Goal: Transaction & Acquisition: Purchase product/service

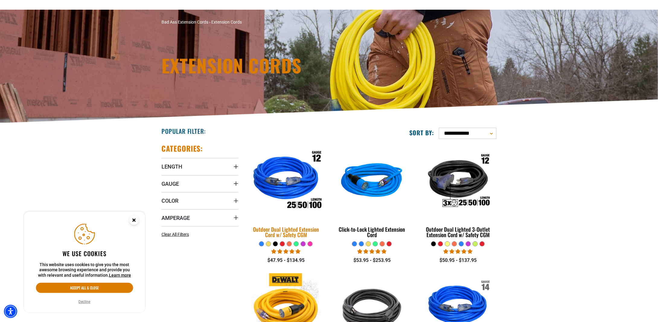
scroll to position [121, 0]
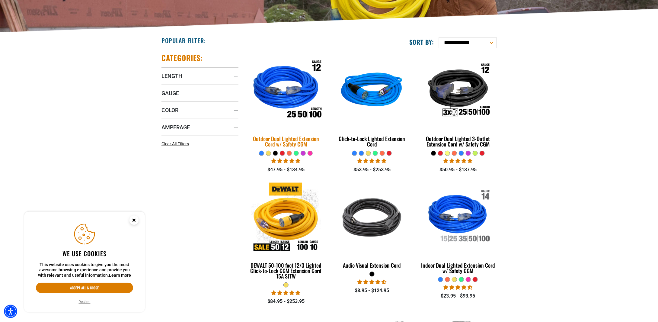
click at [280, 140] on div "Outdoor Dual Lighted Extension Cord w/ Safety CGM" at bounding box center [285, 141] width 77 height 11
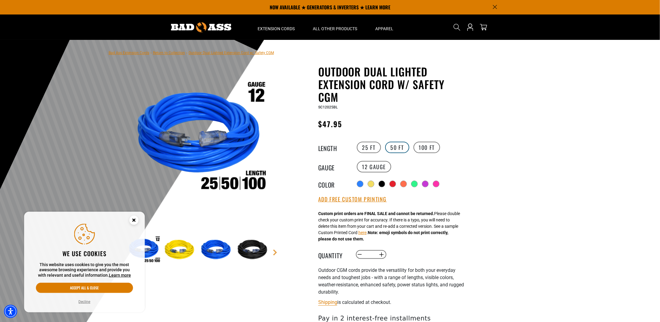
click at [400, 145] on label "50 FT" at bounding box center [397, 147] width 24 height 11
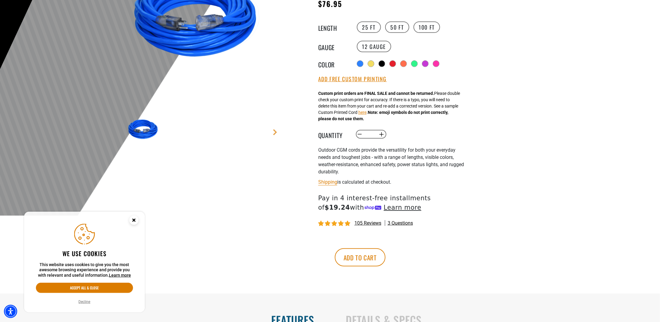
scroll to position [121, 0]
click at [357, 79] on button "Add Free Custom Printing" at bounding box center [352, 78] width 69 height 7
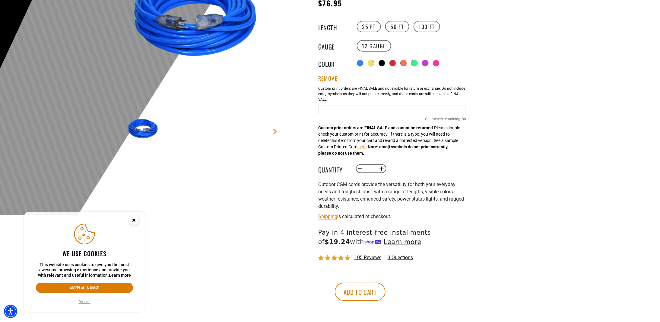
click at [349, 110] on input "Blue Cables" at bounding box center [392, 109] width 148 height 9
type input "*"
type input "**********"
click at [537, 174] on div at bounding box center [330, 67] width 660 height 296
click at [386, 292] on button "Add to cart" at bounding box center [360, 291] width 51 height 18
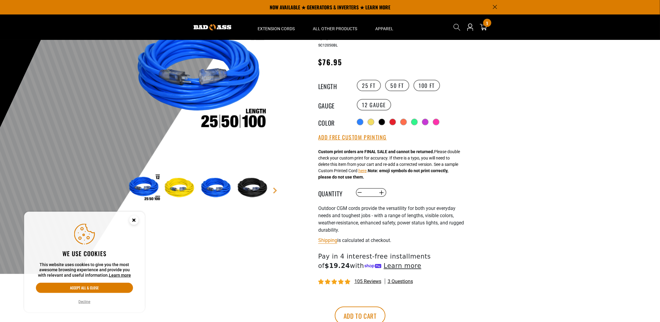
scroll to position [60, 0]
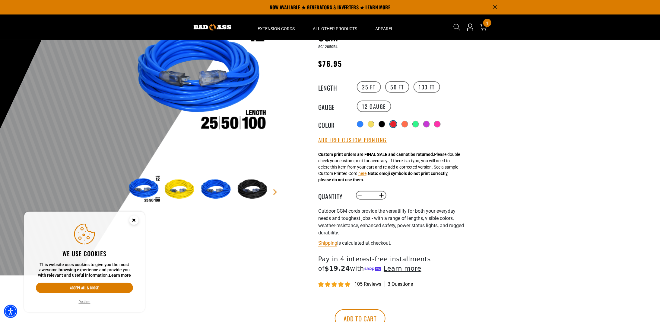
click at [395, 124] on div at bounding box center [394, 124] width 6 height 6
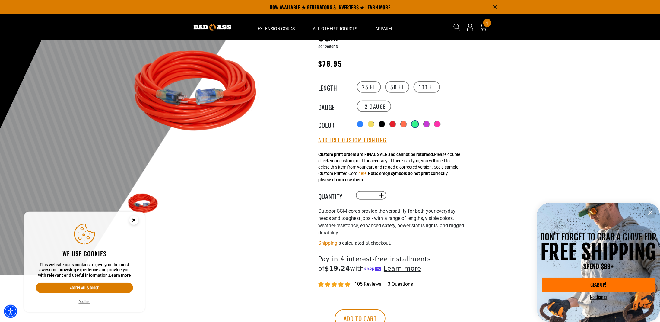
click at [416, 125] on div at bounding box center [415, 124] width 6 height 6
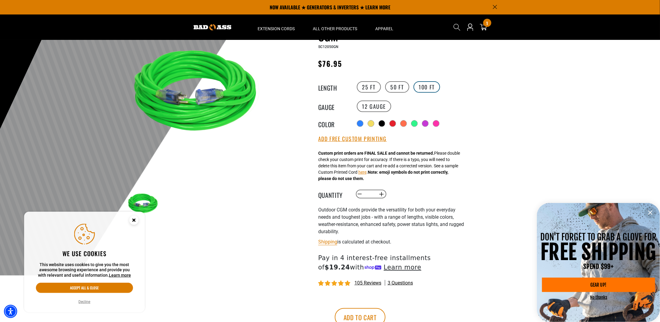
click at [429, 88] on label "100 FT" at bounding box center [427, 86] width 27 height 11
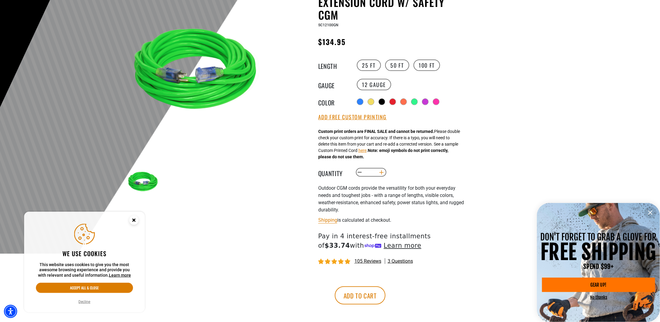
scroll to position [91, 0]
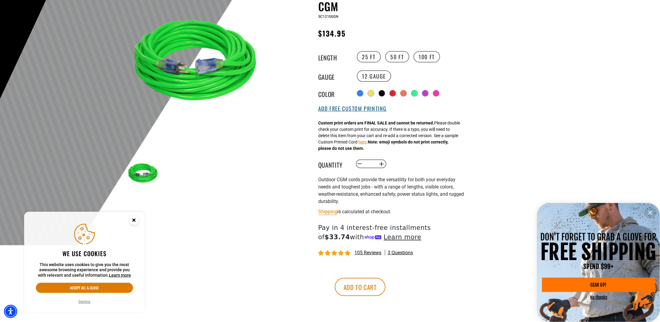
click at [361, 111] on button "Add Free Custom Printing" at bounding box center [352, 108] width 69 height 7
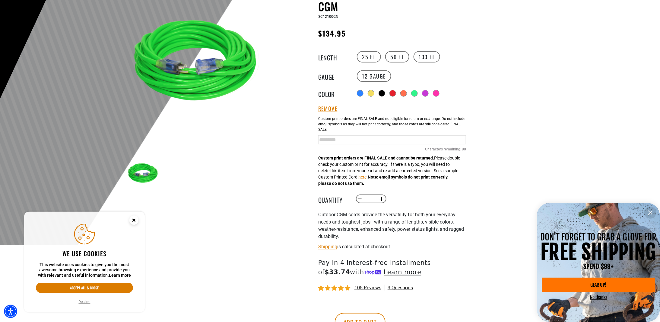
drag, startPoint x: 338, startPoint y: 140, endPoint x: 306, endPoint y: 140, distance: 31.7
click at [306, 140] on div "Outdoor Dual Lighted Extension Cord w/ Safety CGM Outdoor Dual Lighted Extensio…" at bounding box center [380, 166] width 172 height 383
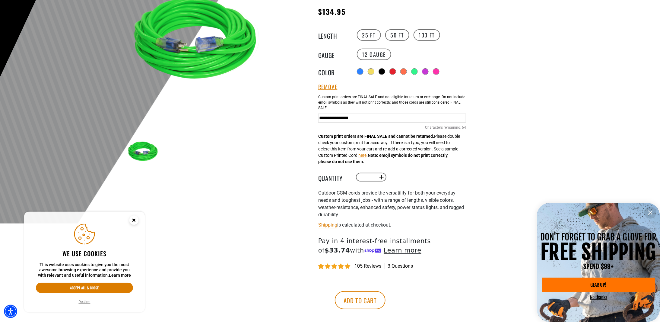
scroll to position [121, 0]
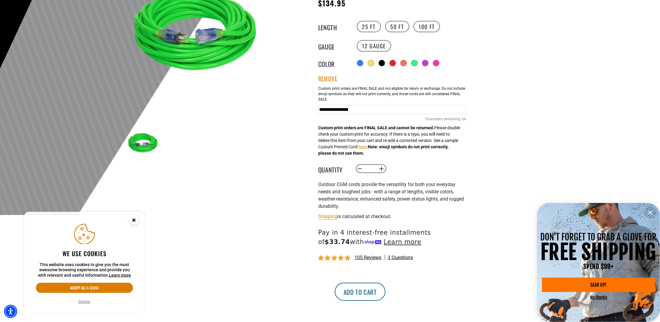
type input "**********"
click at [386, 294] on button "Add to cart" at bounding box center [360, 291] width 51 height 18
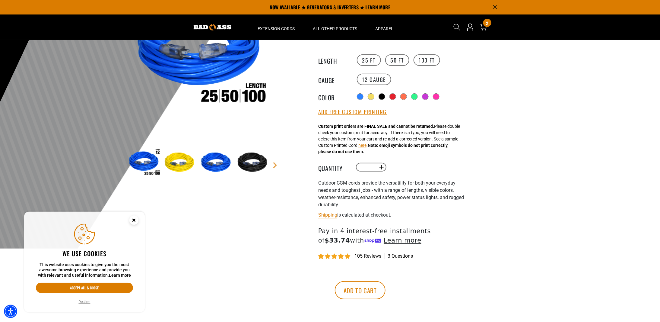
scroll to position [60, 0]
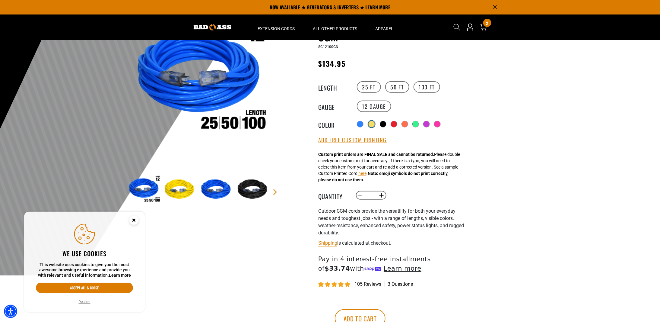
click at [371, 123] on div at bounding box center [372, 124] width 6 height 6
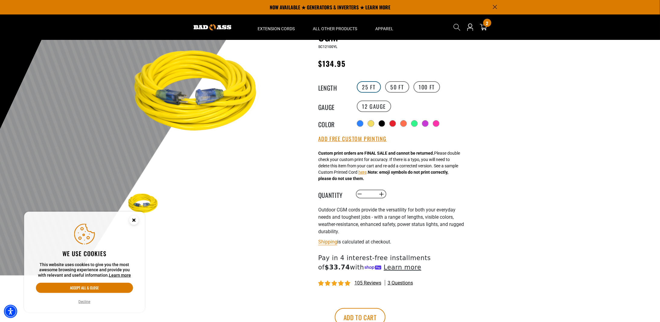
click at [366, 86] on label "25 FT" at bounding box center [369, 86] width 24 height 11
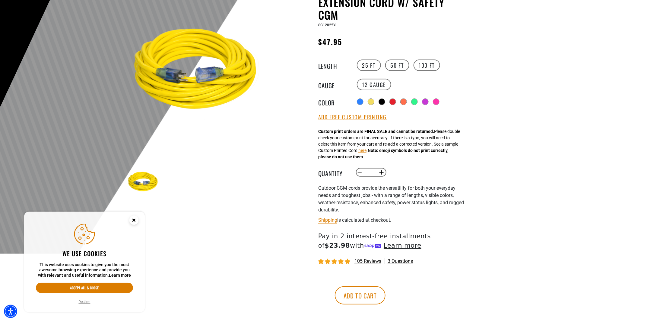
scroll to position [91, 0]
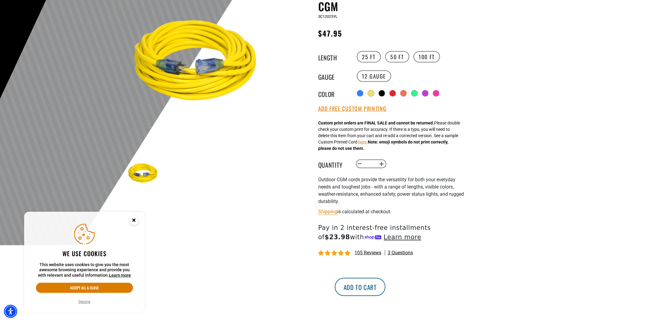
click at [386, 290] on button "Add to cart" at bounding box center [360, 287] width 51 height 18
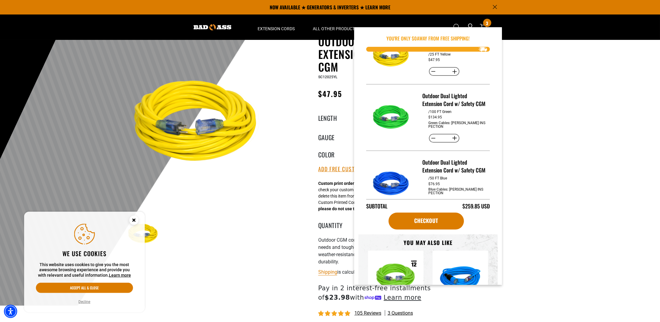
scroll to position [0, 0]
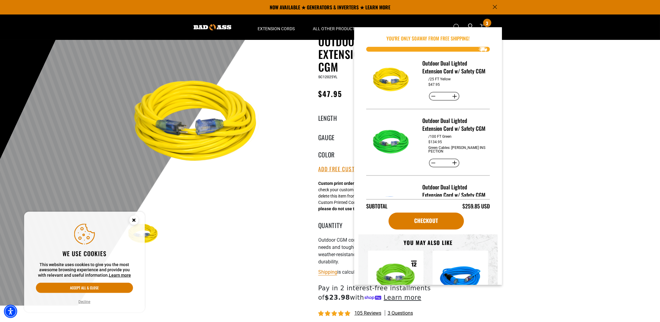
click at [267, 151] on img at bounding box center [198, 122] width 145 height 145
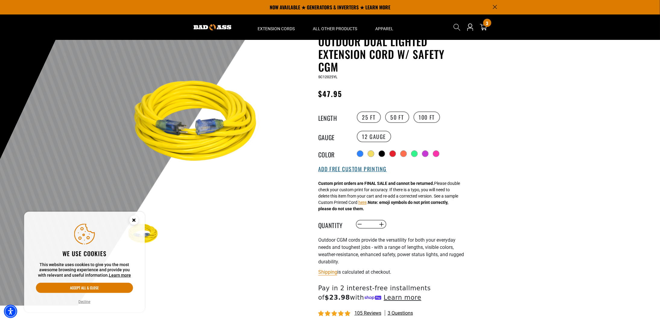
click at [349, 169] on button "Add Free Custom Printing" at bounding box center [352, 169] width 69 height 7
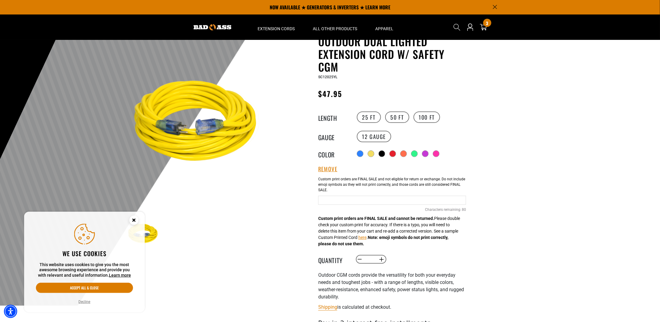
click at [342, 199] on input "text" at bounding box center [392, 200] width 148 height 9
type input "**********"
click at [271, 220] on div "Previous Next" at bounding box center [199, 233] width 148 height 37
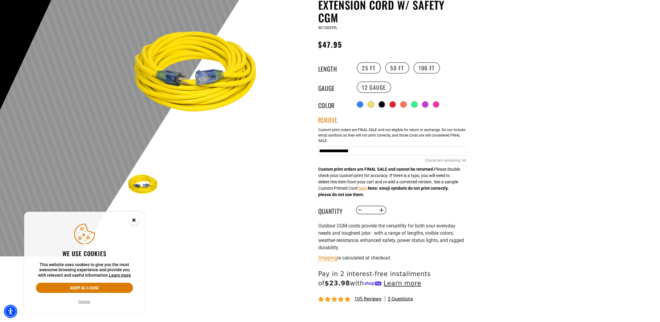
scroll to position [181, 0]
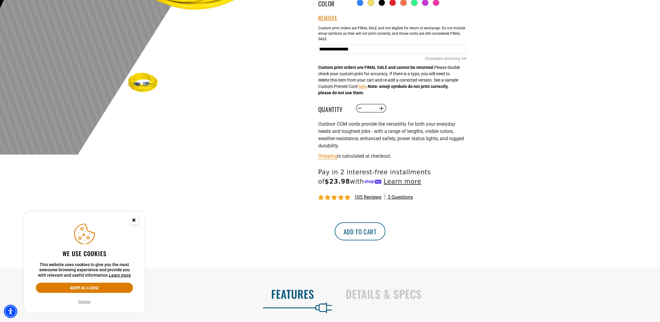
click at [386, 230] on button "Add to cart" at bounding box center [360, 231] width 51 height 18
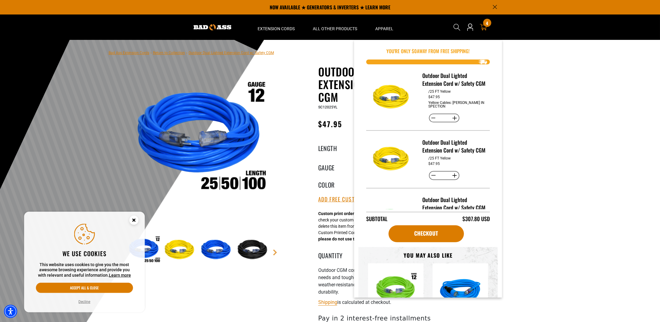
click at [482, 28] on icon at bounding box center [483, 27] width 7 height 7
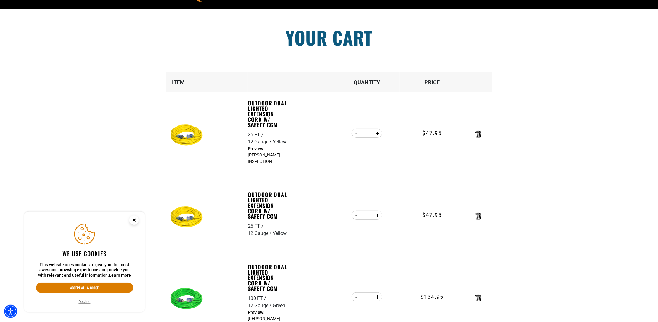
scroll to position [60, 0]
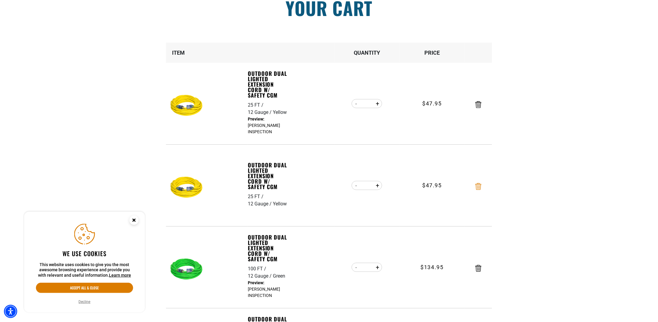
click at [478, 187] on icon "Remove Outdoor Dual Lighted Extension Cord w/ Safety CGM - 25 FT / 12 Gauge / Y…" at bounding box center [478, 186] width 6 height 7
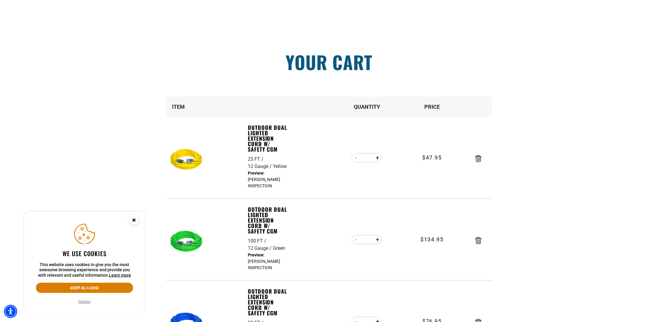
scroll to position [0, 0]
